Goal: Find specific page/section: Find specific page/section

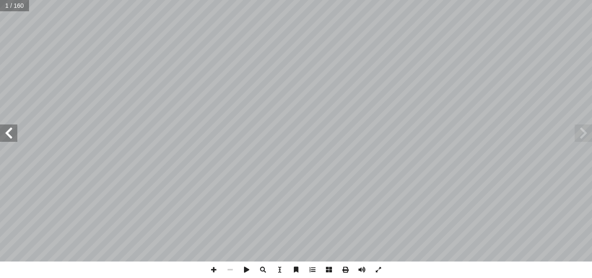
click at [9, 130] on span at bounding box center [8, 132] width 17 height 17
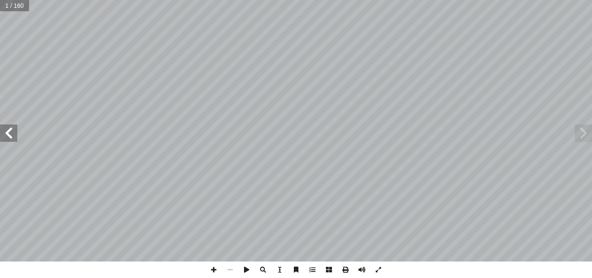
click at [9, 130] on span at bounding box center [8, 132] width 17 height 17
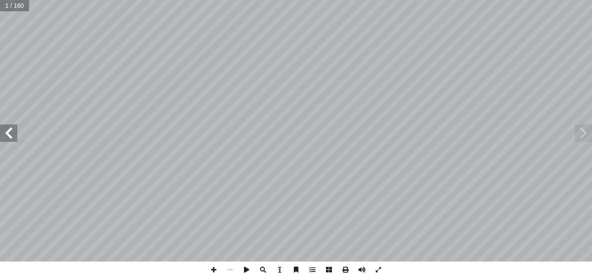
click at [9, 130] on span at bounding box center [8, 132] width 17 height 17
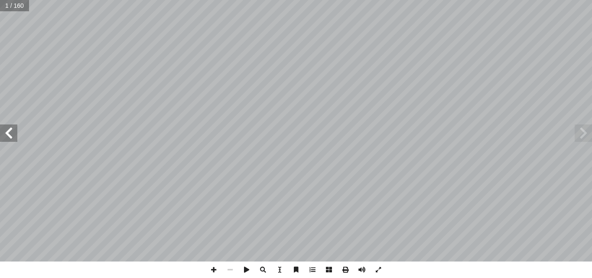
click at [9, 130] on span at bounding box center [8, 132] width 17 height 17
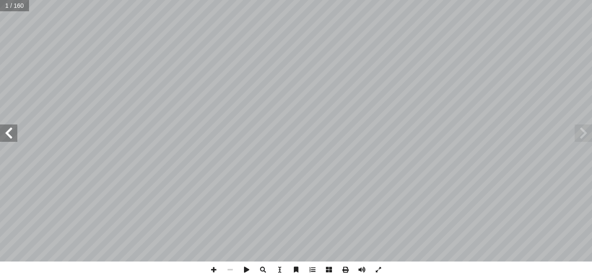
click at [9, 130] on span at bounding box center [8, 132] width 17 height 17
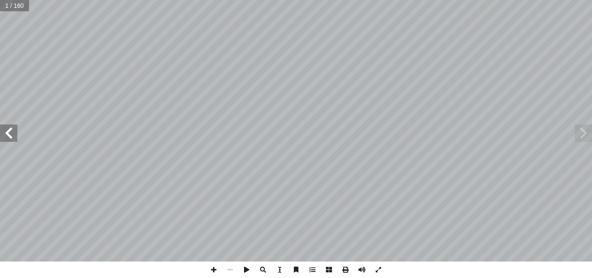
click at [9, 130] on span at bounding box center [8, 132] width 17 height 17
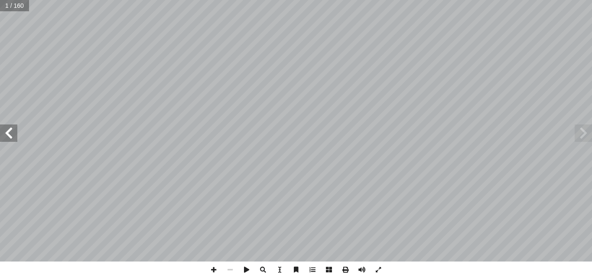
click at [9, 130] on span at bounding box center [8, 132] width 17 height 17
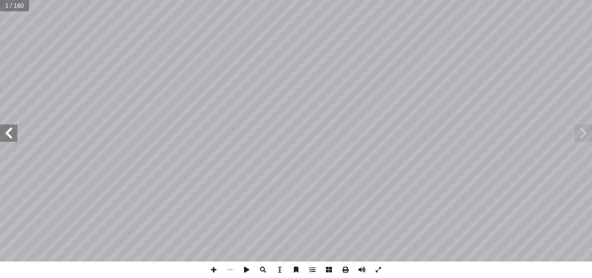
click at [9, 130] on span at bounding box center [8, 132] width 17 height 17
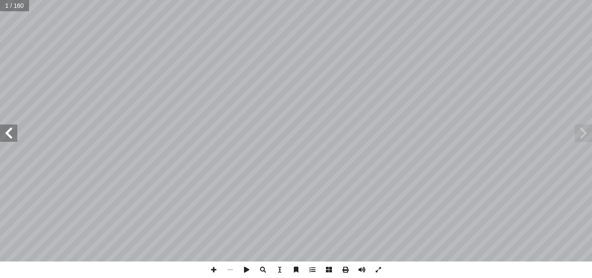
click at [9, 130] on span at bounding box center [8, 132] width 17 height 17
click at [585, 130] on span at bounding box center [583, 132] width 17 height 17
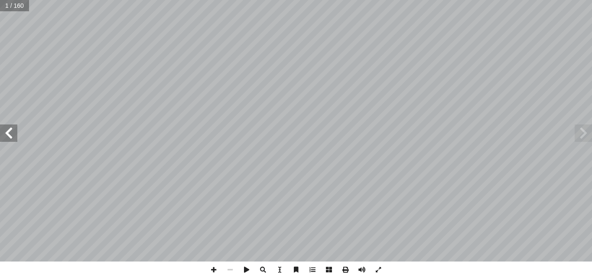
click at [17, 134] on span at bounding box center [8, 132] width 17 height 17
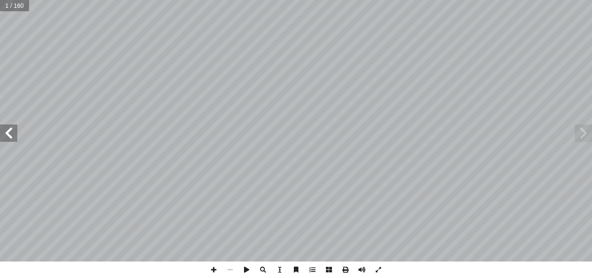
click at [17, 134] on span at bounding box center [8, 132] width 17 height 17
drag, startPoint x: 17, startPoint y: 134, endPoint x: 0, endPoint y: 138, distance: 17.2
click at [0, 138] on span at bounding box center [8, 132] width 17 height 17
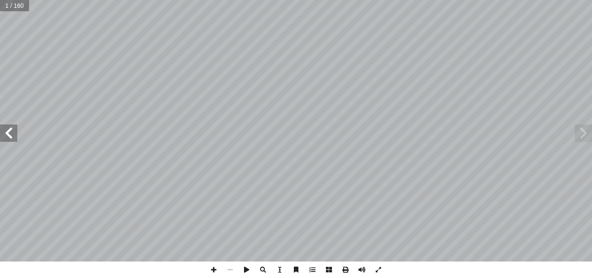
click at [0, 138] on span at bounding box center [8, 132] width 17 height 17
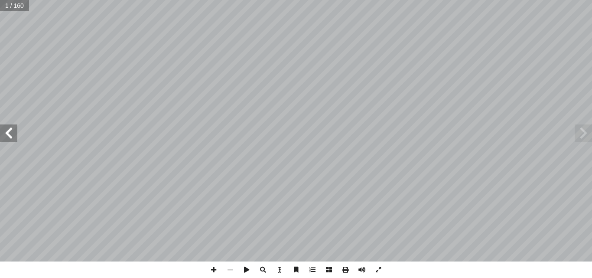
click at [0, 138] on span at bounding box center [8, 132] width 17 height 17
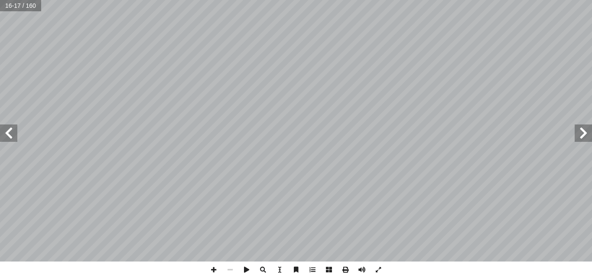
click at [0, 138] on span at bounding box center [8, 132] width 17 height 17
click at [11, 135] on span at bounding box center [8, 132] width 17 height 17
click at [218, 270] on span at bounding box center [214, 269] width 16 height 16
